Goal: Task Accomplishment & Management: Use online tool/utility

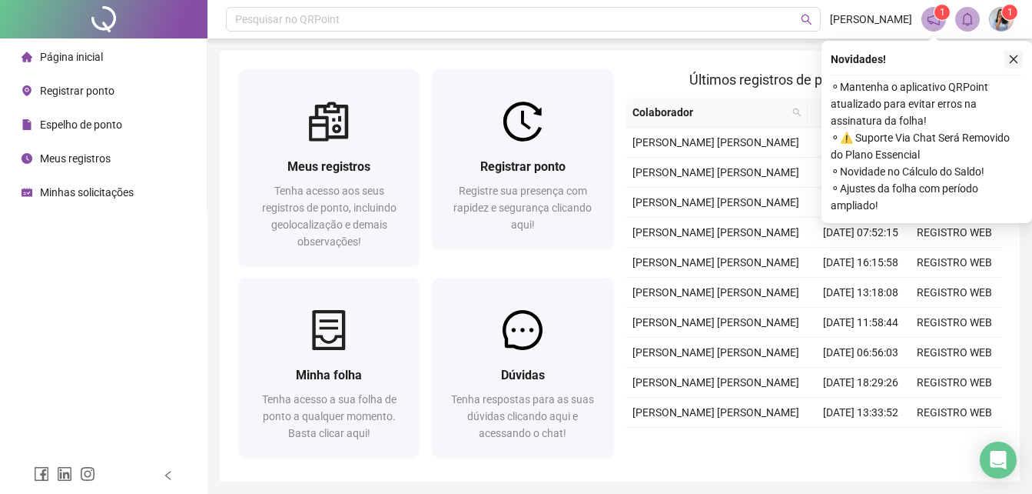
click at [1015, 55] on icon "close" at bounding box center [1014, 59] width 11 height 11
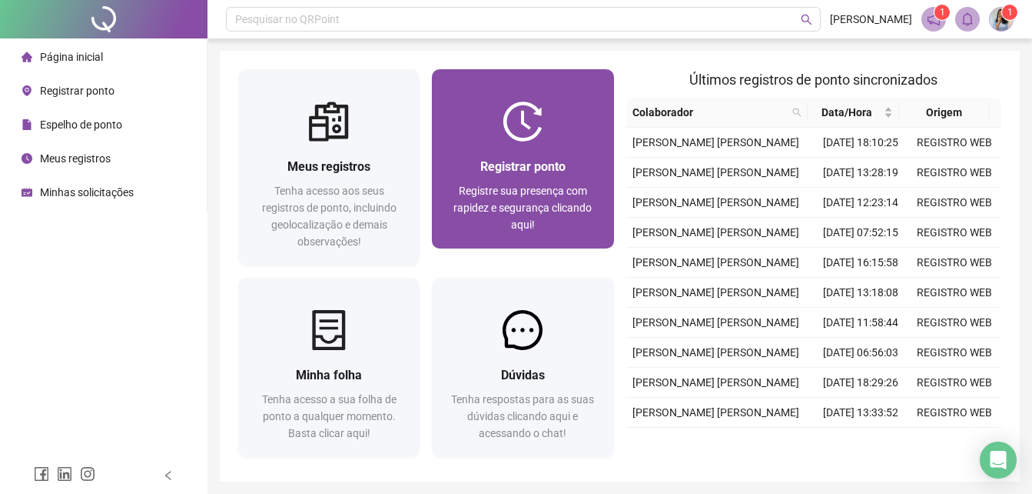
click at [507, 161] on span "Registrar ponto" at bounding box center [522, 166] width 85 height 15
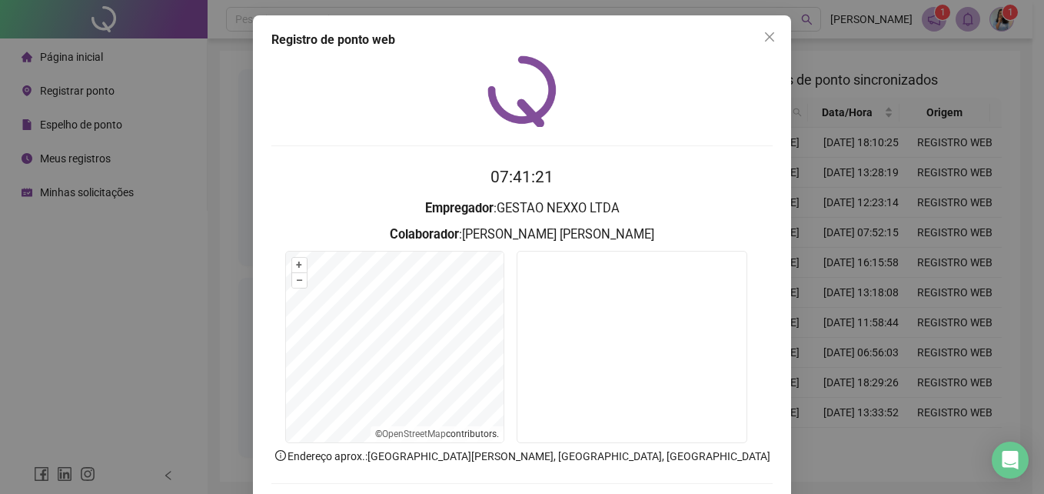
scroll to position [73, 0]
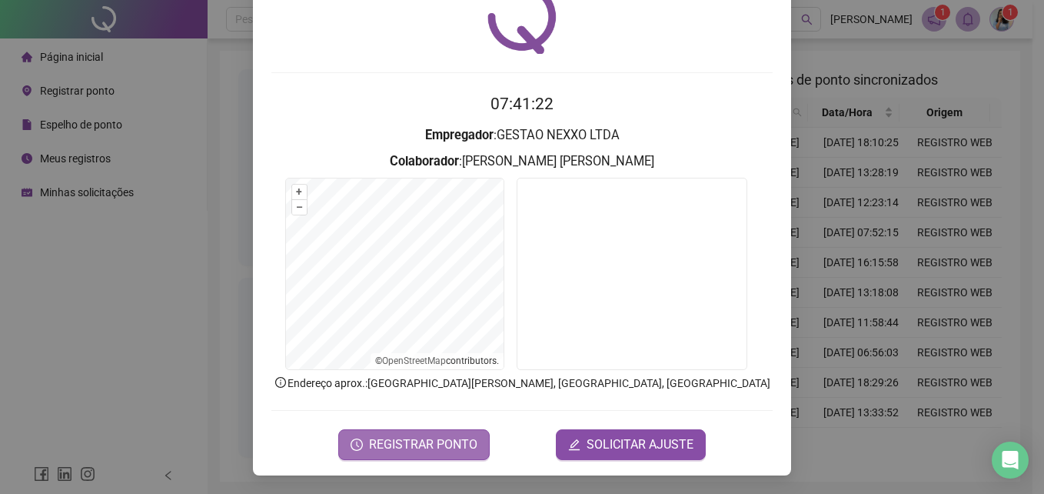
click at [412, 442] on span "REGISTRAR PONTO" at bounding box center [423, 444] width 108 height 18
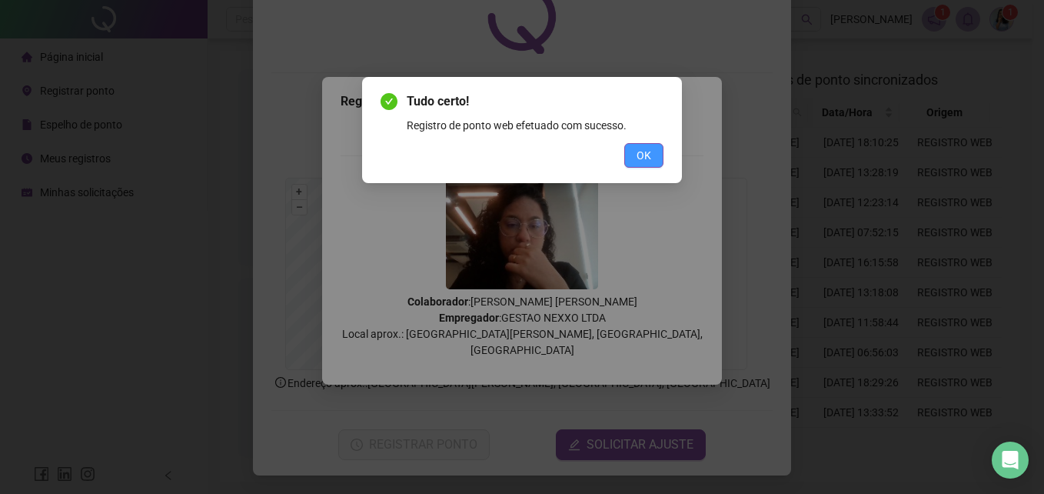
click at [651, 149] on button "OK" at bounding box center [643, 155] width 39 height 25
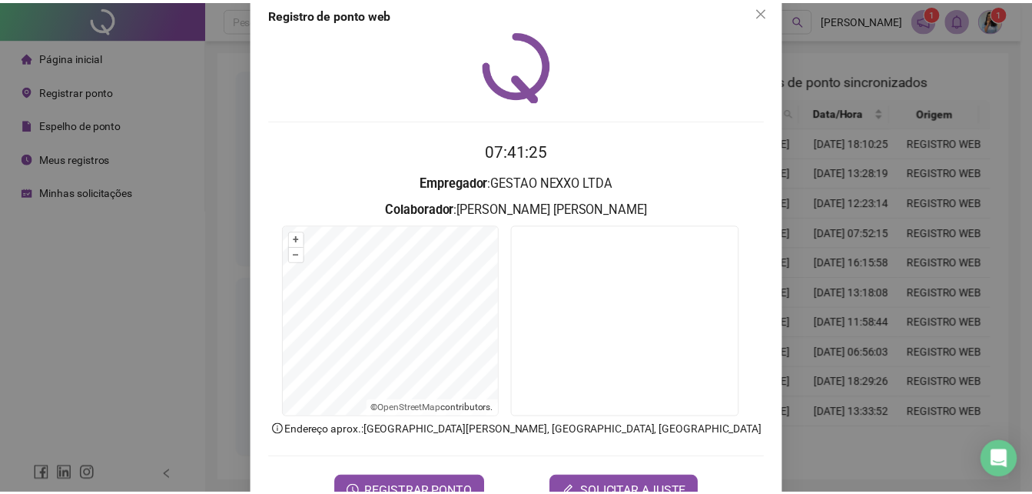
scroll to position [0, 0]
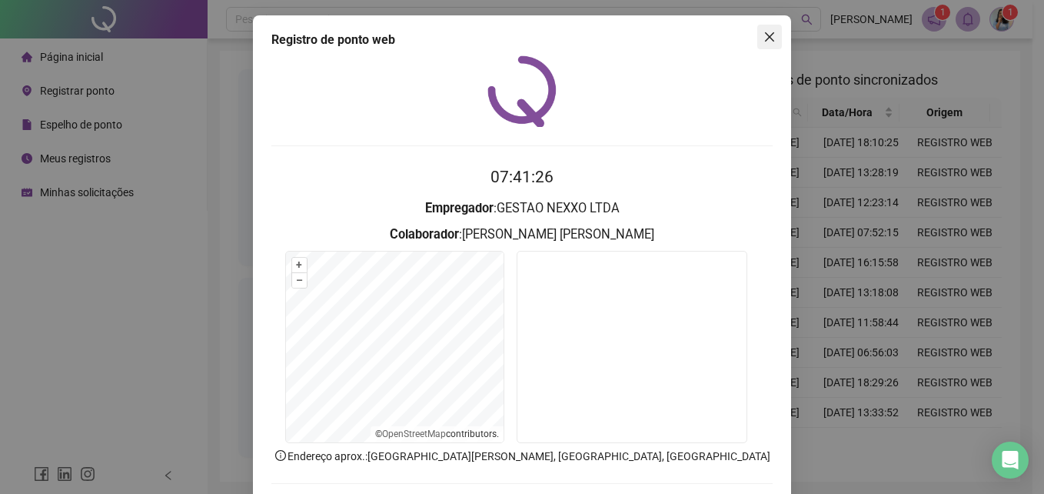
click at [763, 35] on icon "close" at bounding box center [769, 37] width 12 height 12
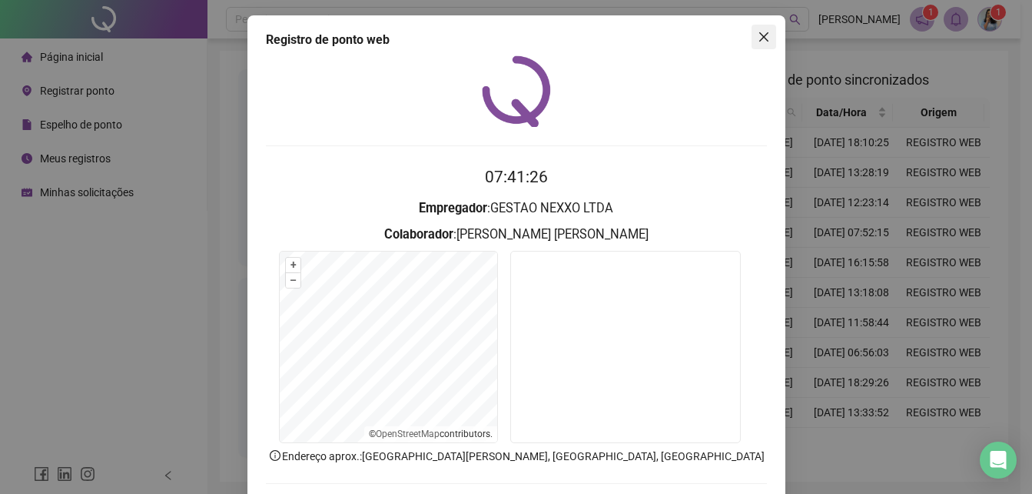
click at [763, 35] on header "Pesquisar no QRPoint [PERSON_NAME] 1 1" at bounding box center [614, 19] width 813 height 38
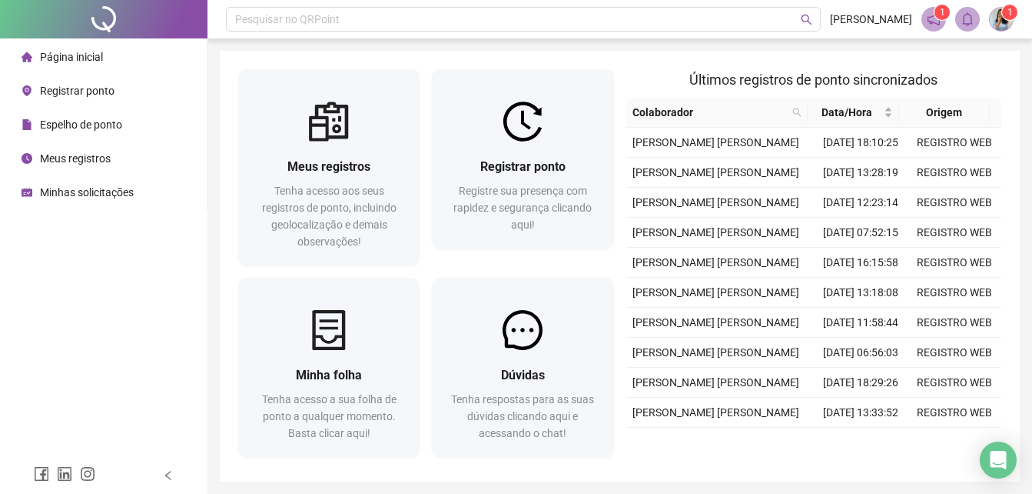
click at [79, 52] on span "Página inicial" at bounding box center [71, 57] width 63 height 12
